Goal: Navigation & Orientation: Find specific page/section

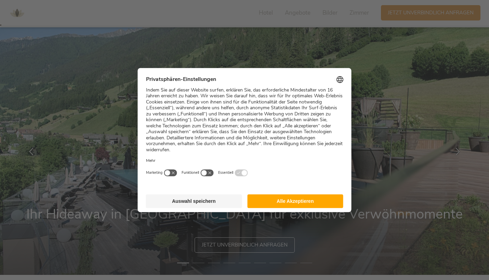
click at [283, 199] on button "Alle Akzeptieren" at bounding box center [295, 202] width 96 height 14
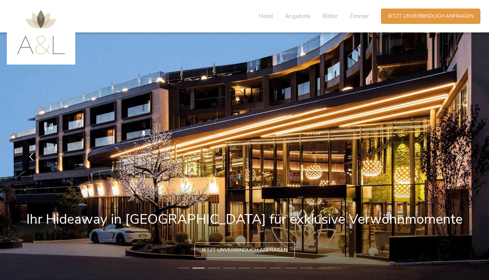
click at [40, 49] on img at bounding box center [41, 32] width 48 height 44
click at [425, 17] on span "Jetzt unverbindlich anfragen" at bounding box center [431, 15] width 86 height 7
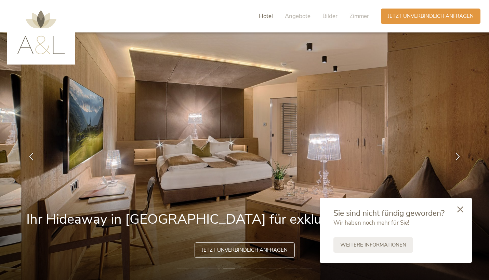
click at [269, 17] on span "Hotel" at bounding box center [266, 16] width 14 height 8
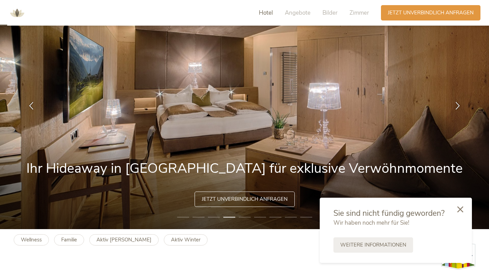
click at [269, 17] on span "Hotel" at bounding box center [266, 13] width 14 height 8
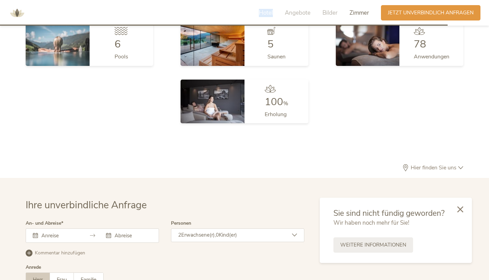
scroll to position [1894, 0]
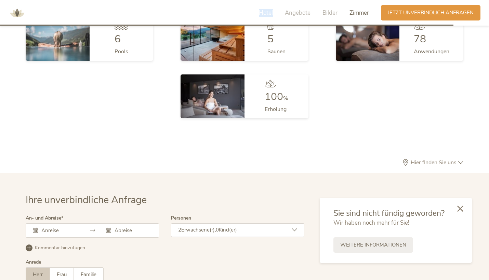
click at [457, 208] on div at bounding box center [460, 209] width 23 height 24
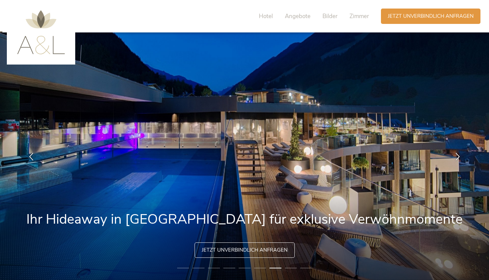
scroll to position [-4, 0]
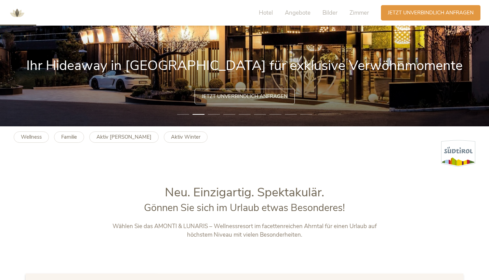
scroll to position [155, 0]
